Goal: Task Accomplishment & Management: Manage account settings

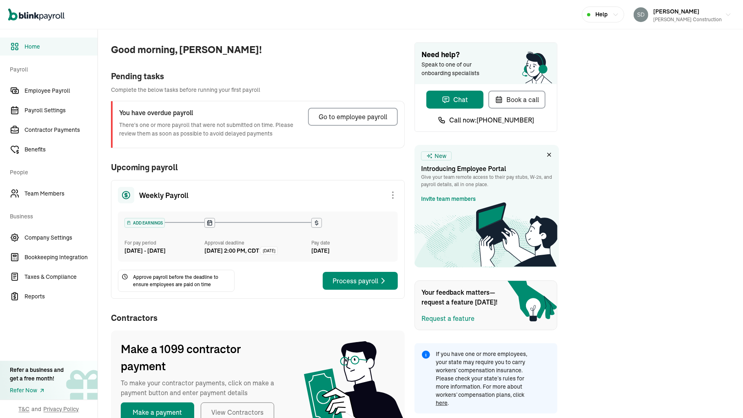
click at [664, 53] on div "Good morning, [PERSON_NAME]! Pending tasks Complete the below tasks before runn…" at bounding box center [420, 236] width 645 height 415
drag, startPoint x: 56, startPoint y: 61, endPoint x: 45, endPoint y: 93, distance: 34.1
click at [45, 93] on nav "Home Payroll Employee Payroll Payroll Settings Contractor Payments Benefits Peo…" at bounding box center [48, 223] width 97 height 388
click at [45, 93] on span "Employee Payroll" at bounding box center [60, 90] width 73 height 9
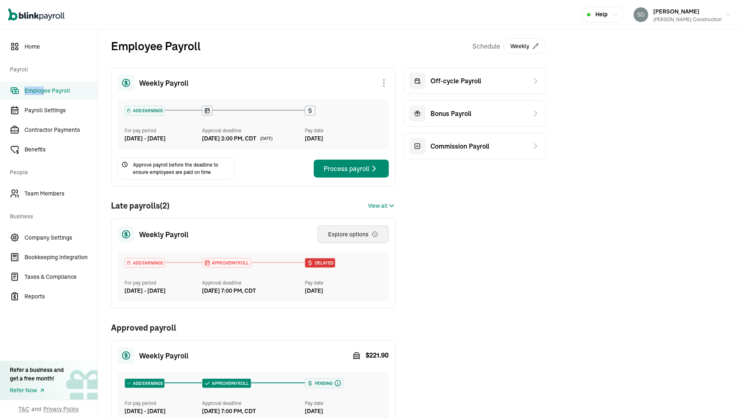
click at [329, 238] on div "Explore options" at bounding box center [353, 234] width 50 height 8
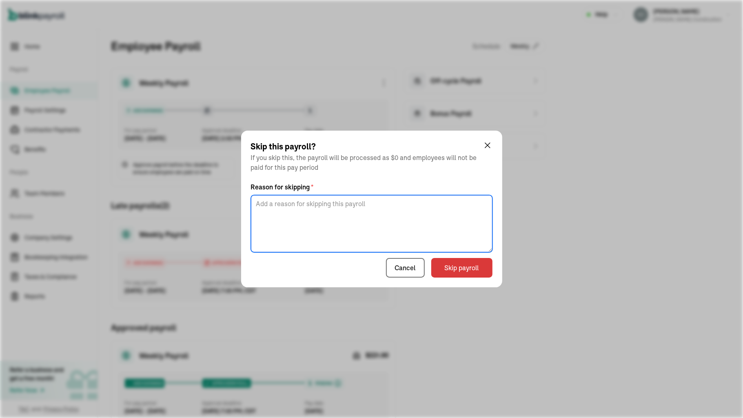
click at [408, 205] on textarea at bounding box center [371, 223] width 241 height 57
type textarea "no work"
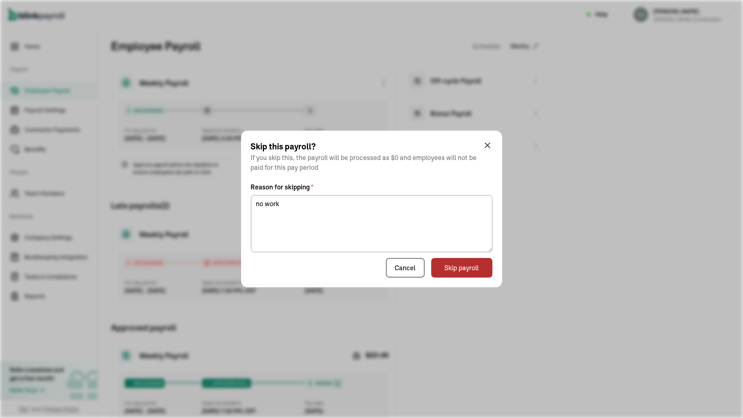
click at [455, 271] on button "Skip payroll" at bounding box center [461, 268] width 61 height 20
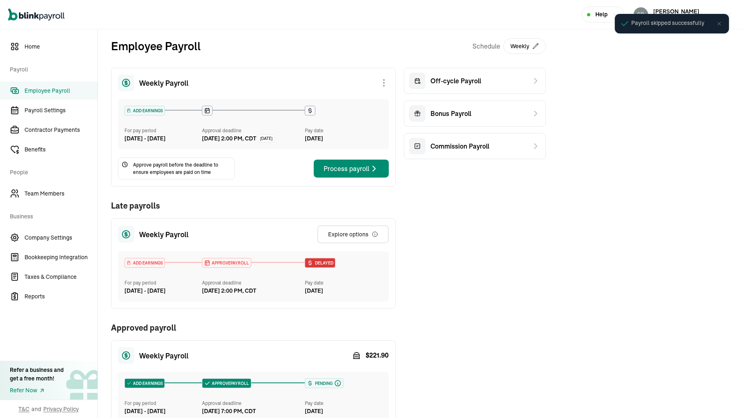
click at [407, 264] on div "Weekly Payroll ADD EARNINGS For pay period [DATE] - [DATE] Approval deadline [D…" at bounding box center [328, 267] width 435 height 399
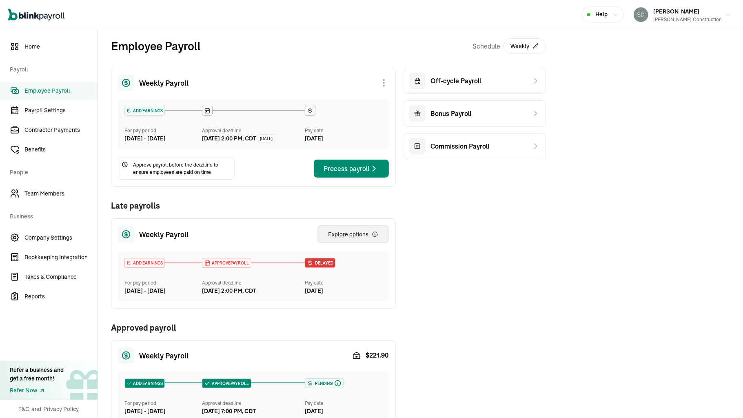
click at [347, 238] on div "Explore options" at bounding box center [353, 234] width 50 height 8
click at [528, 9] on div "Open main menu Help [PERSON_NAME] Construction" at bounding box center [371, 14] width 743 height 29
click at [345, 243] on button "Explore options" at bounding box center [352, 234] width 71 height 18
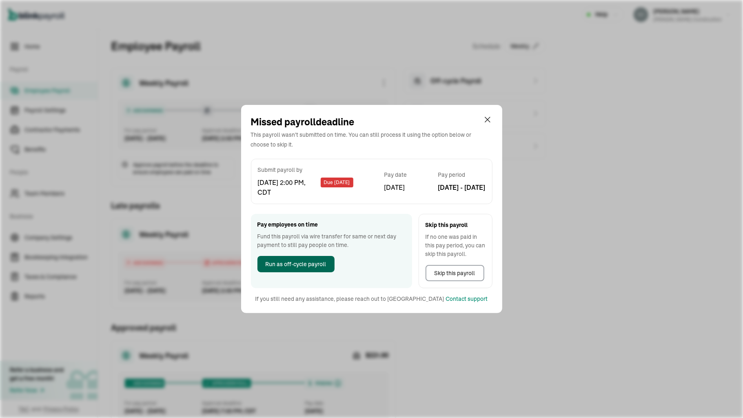
click at [310, 266] on span "Run as off-cycle payroll" at bounding box center [296, 264] width 61 height 9
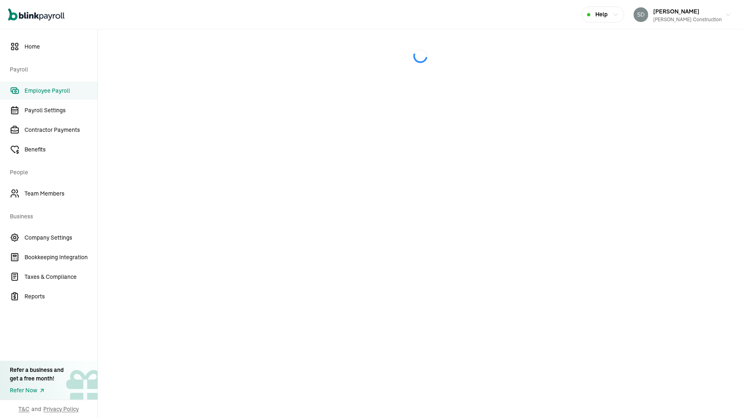
select select "direct_deposit"
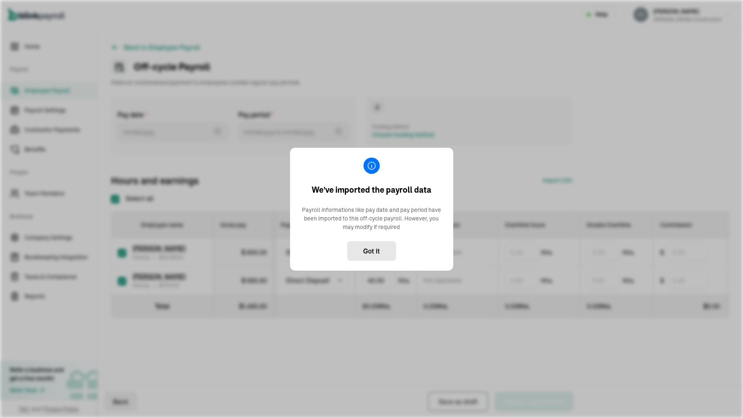
type input "[DATE] ~ [DATE]"
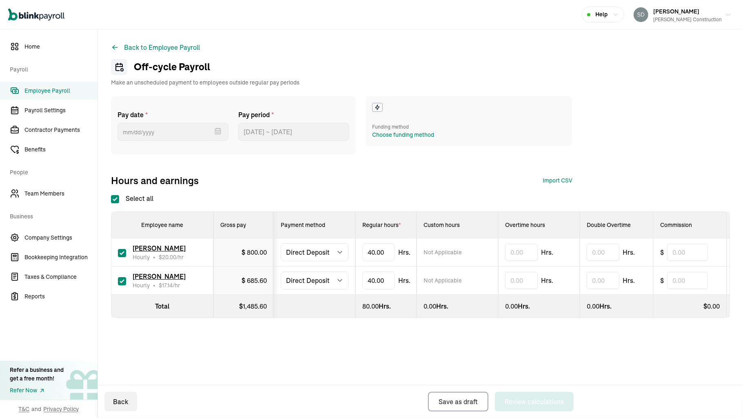
click at [120, 250] on input "checkbox" at bounding box center [122, 253] width 8 height 8
checkbox input "false"
type input "0.00"
click at [120, 402] on button "Back" at bounding box center [120, 402] width 33 height 20
